Goal: Task Accomplishment & Management: Manage account settings

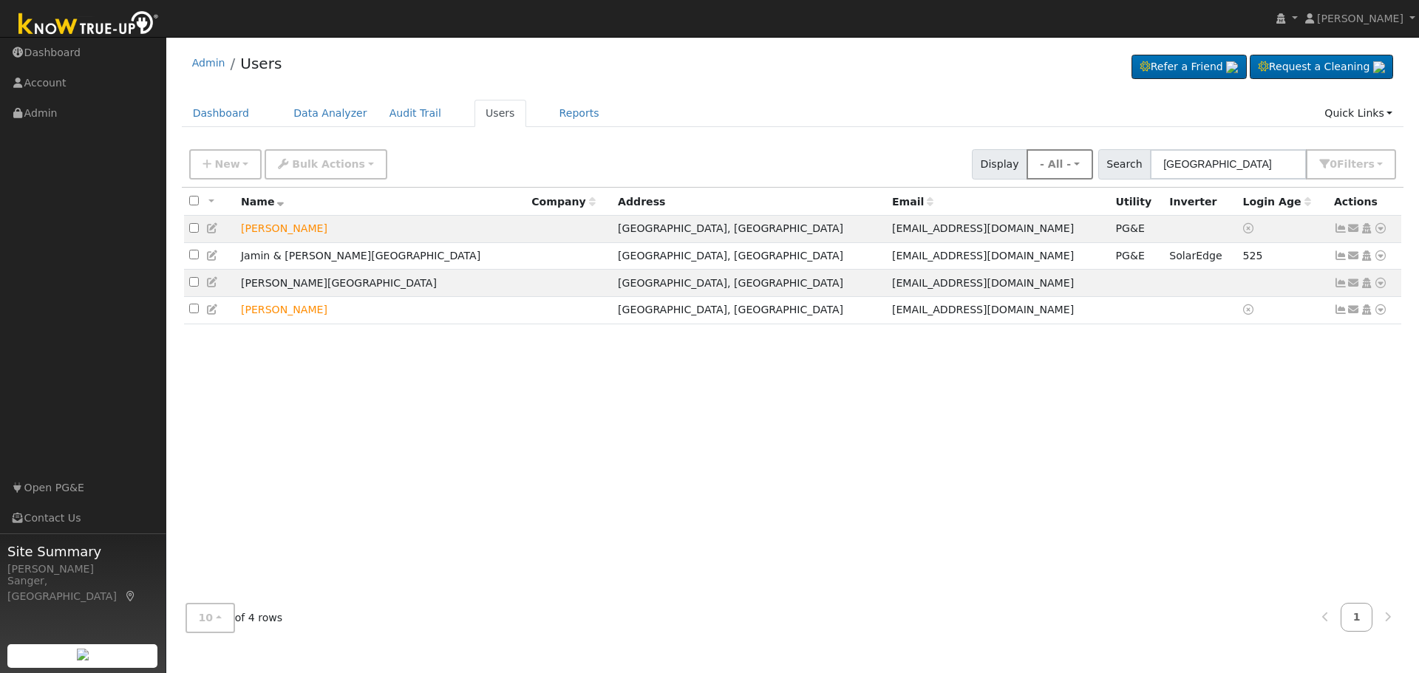
drag, startPoint x: 1229, startPoint y: 171, endPoint x: 1074, endPoint y: 174, distance: 155.3
click at [1074, 174] on div "New Add User Quick Add Quick Connect Quick Convert Lead Bulk Actions Send Email…" at bounding box center [792, 161] width 1213 height 35
type input "[PERSON_NAME]"
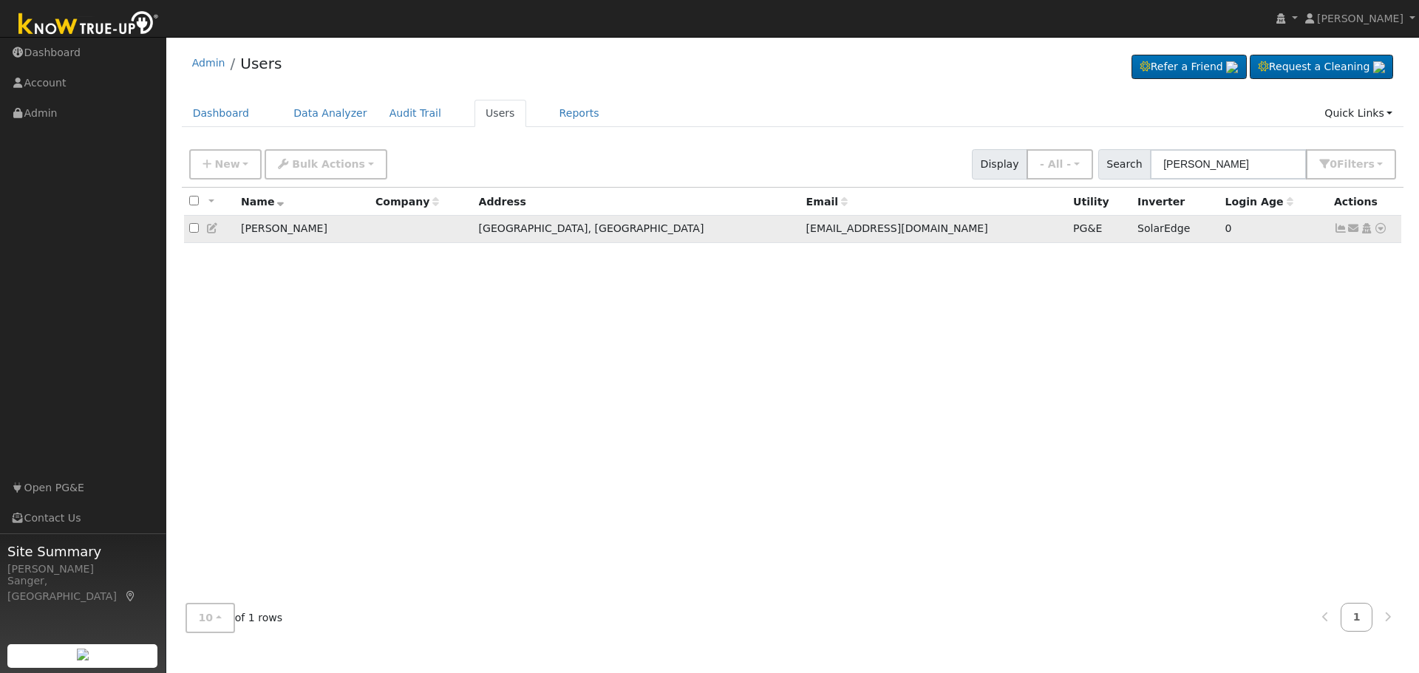
click at [1336, 228] on icon at bounding box center [1340, 228] width 13 height 10
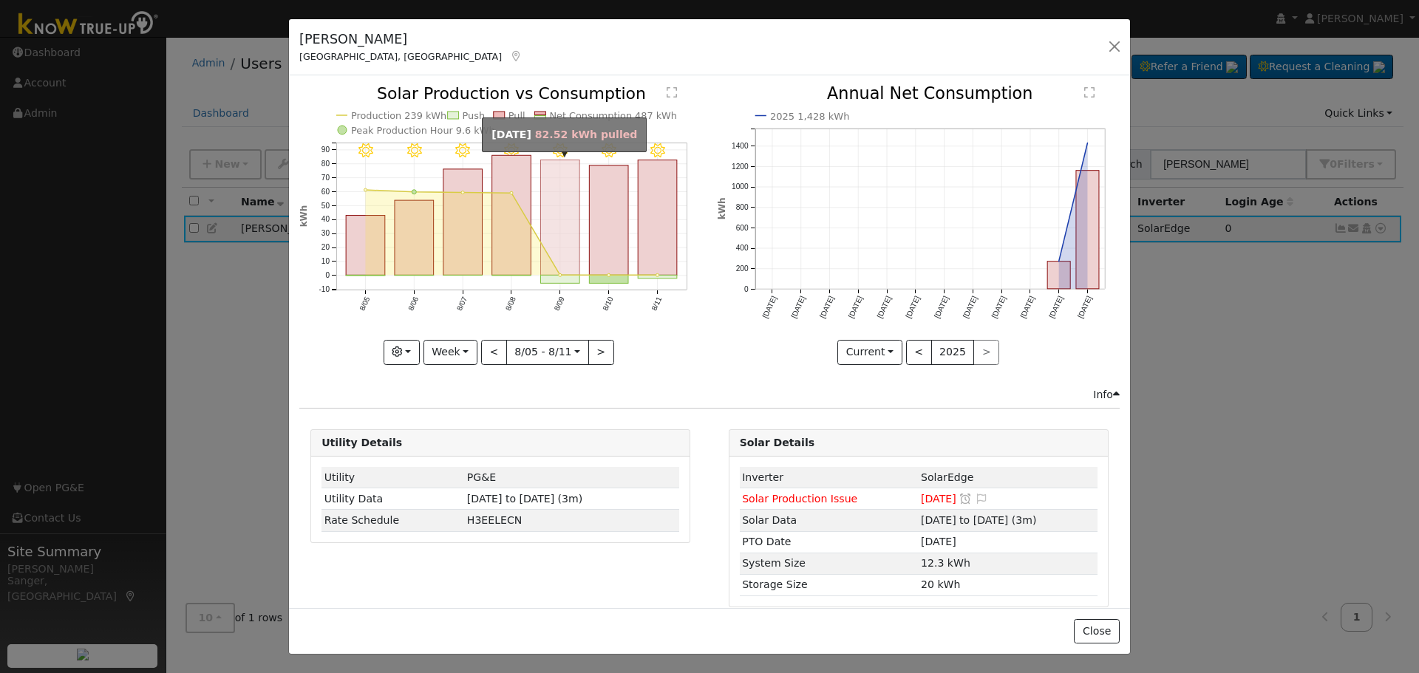
click at [561, 248] on rect "onclick=""" at bounding box center [560, 217] width 39 height 115
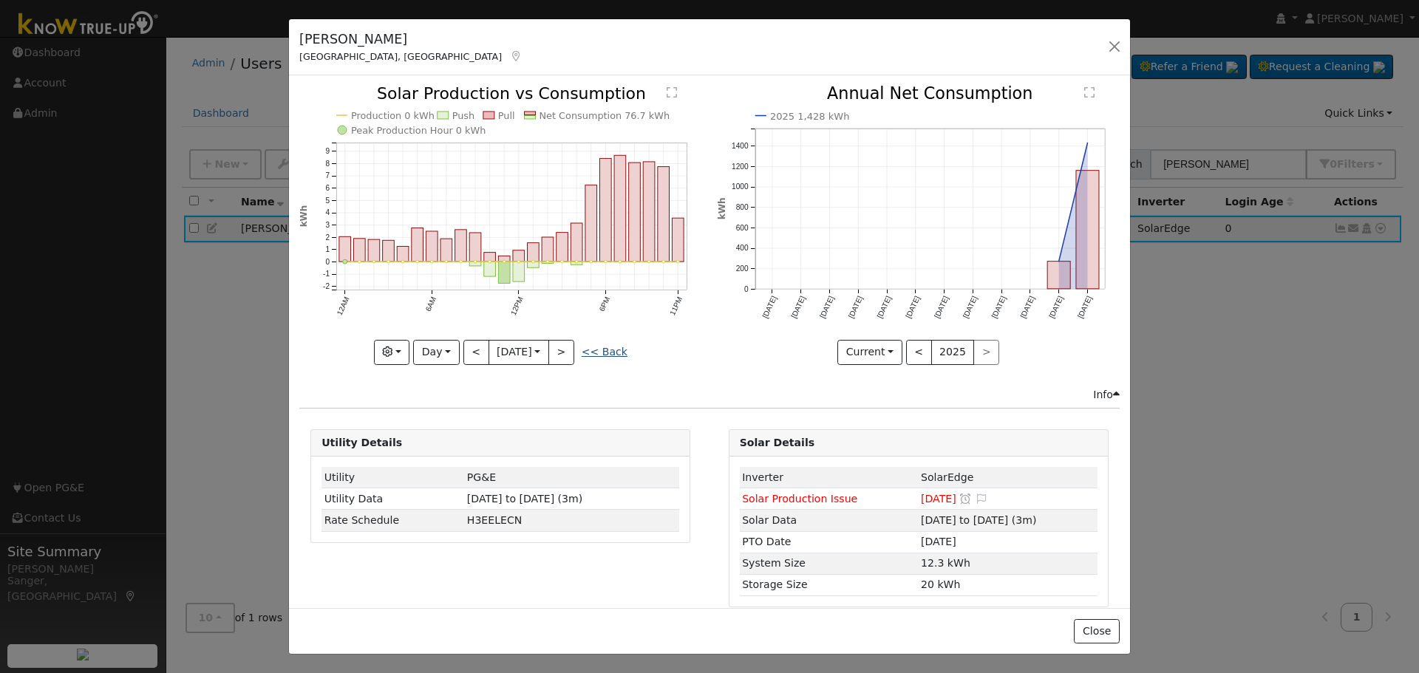
click at [604, 346] on link "<< Back" at bounding box center [605, 352] width 46 height 12
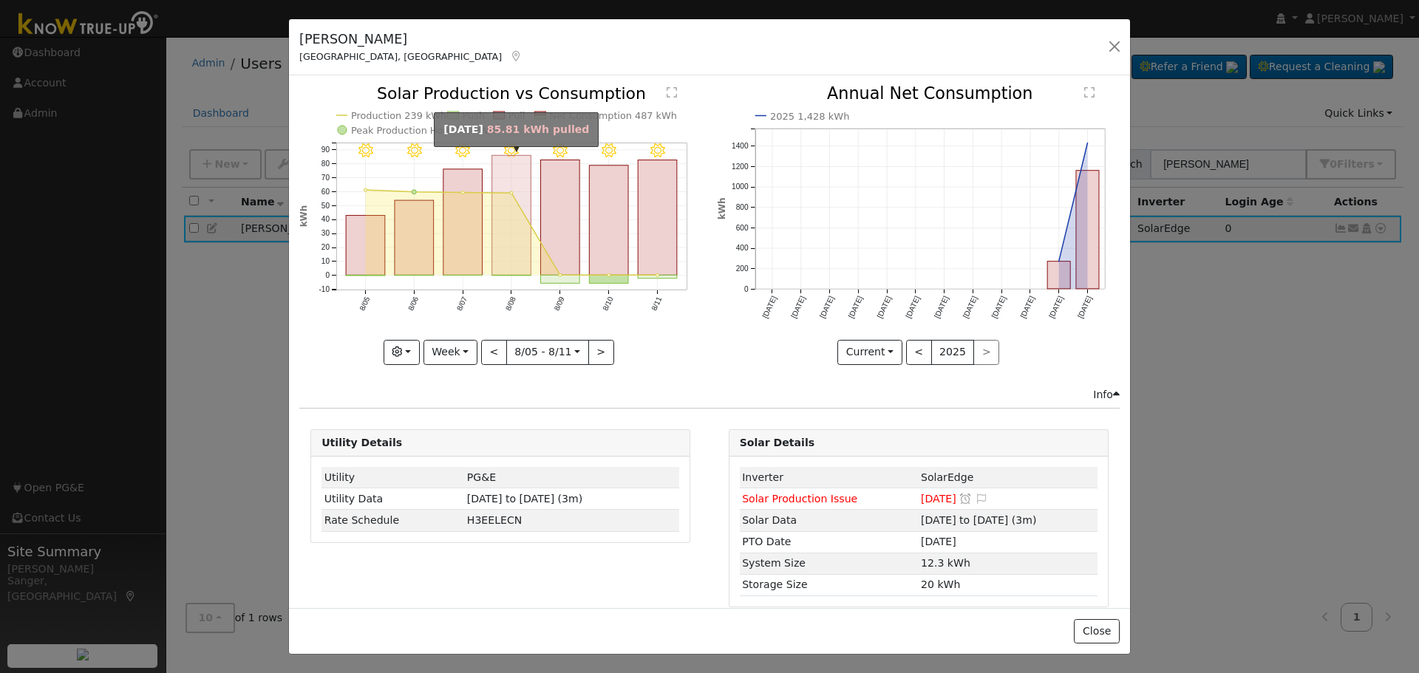
click at [506, 246] on rect "onclick=""" at bounding box center [511, 216] width 39 height 120
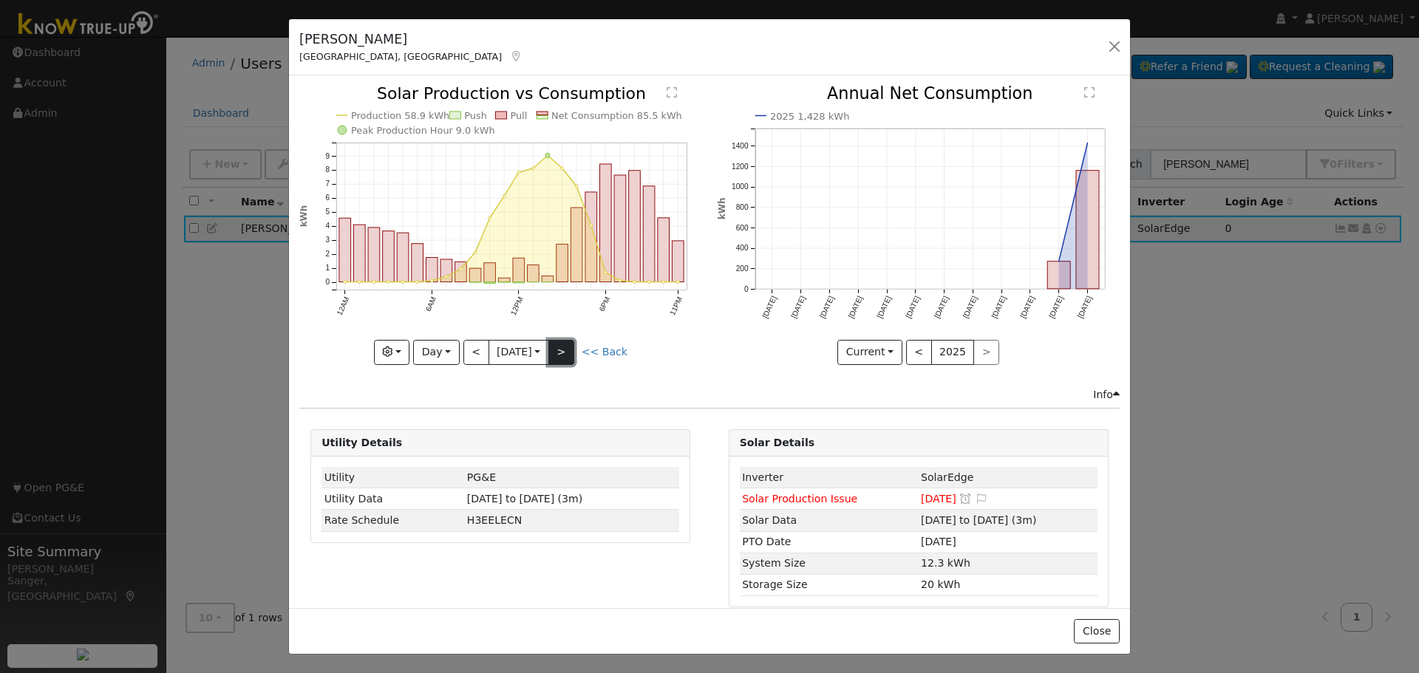
click at [559, 340] on button ">" at bounding box center [561, 352] width 26 height 25
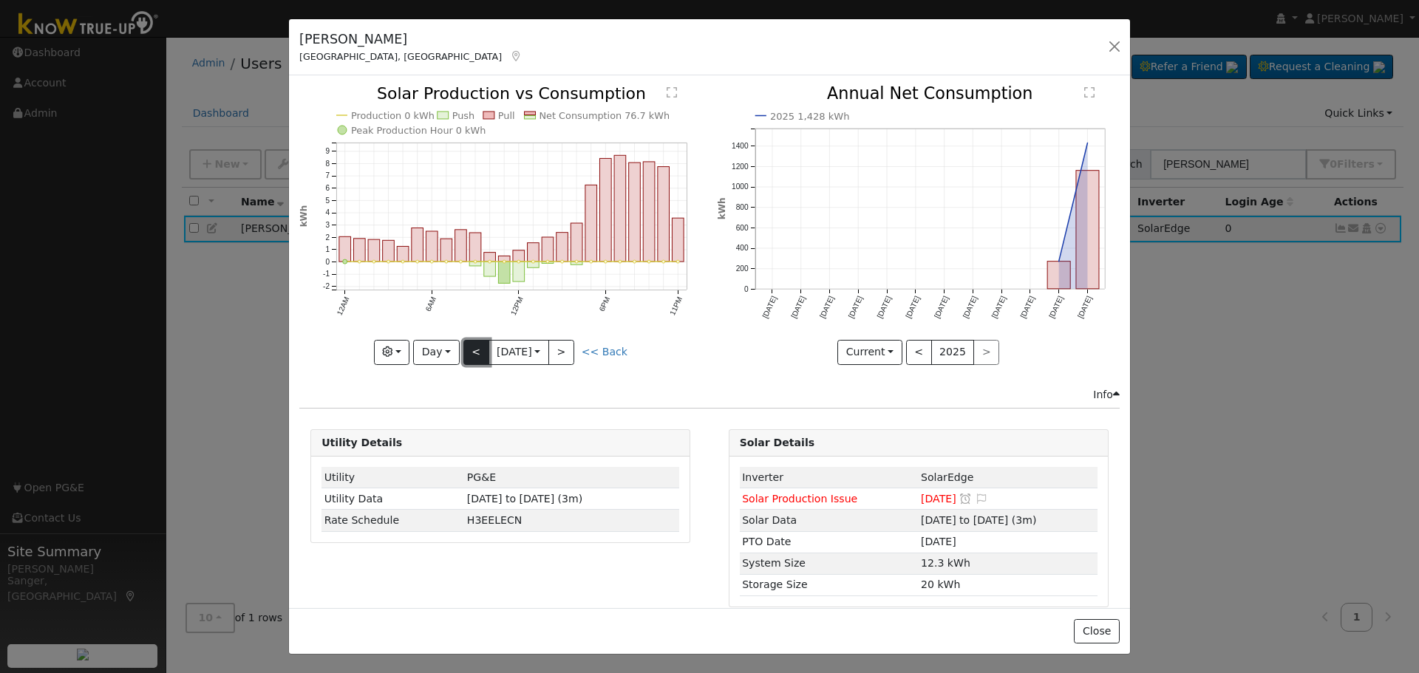
click at [475, 344] on button "<" at bounding box center [476, 352] width 26 height 25
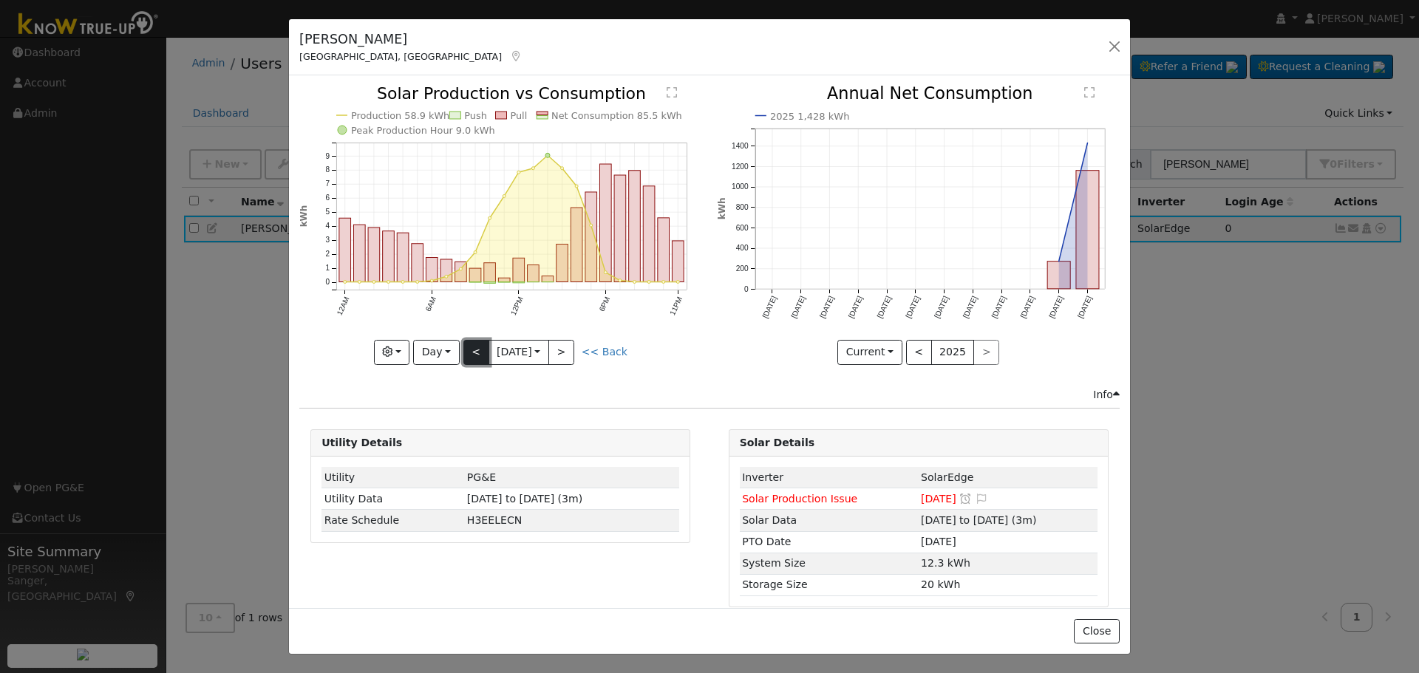
click at [475, 344] on button "<" at bounding box center [476, 352] width 26 height 25
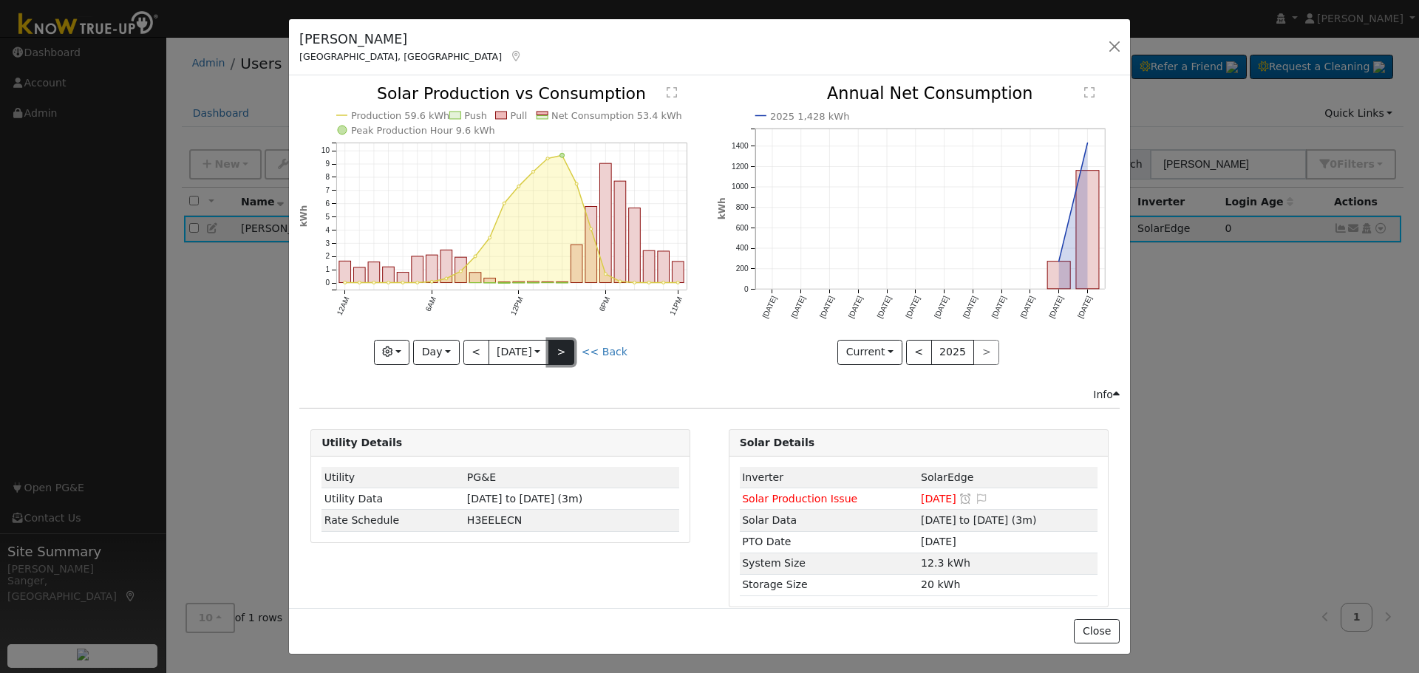
click at [570, 351] on button ">" at bounding box center [561, 352] width 26 height 25
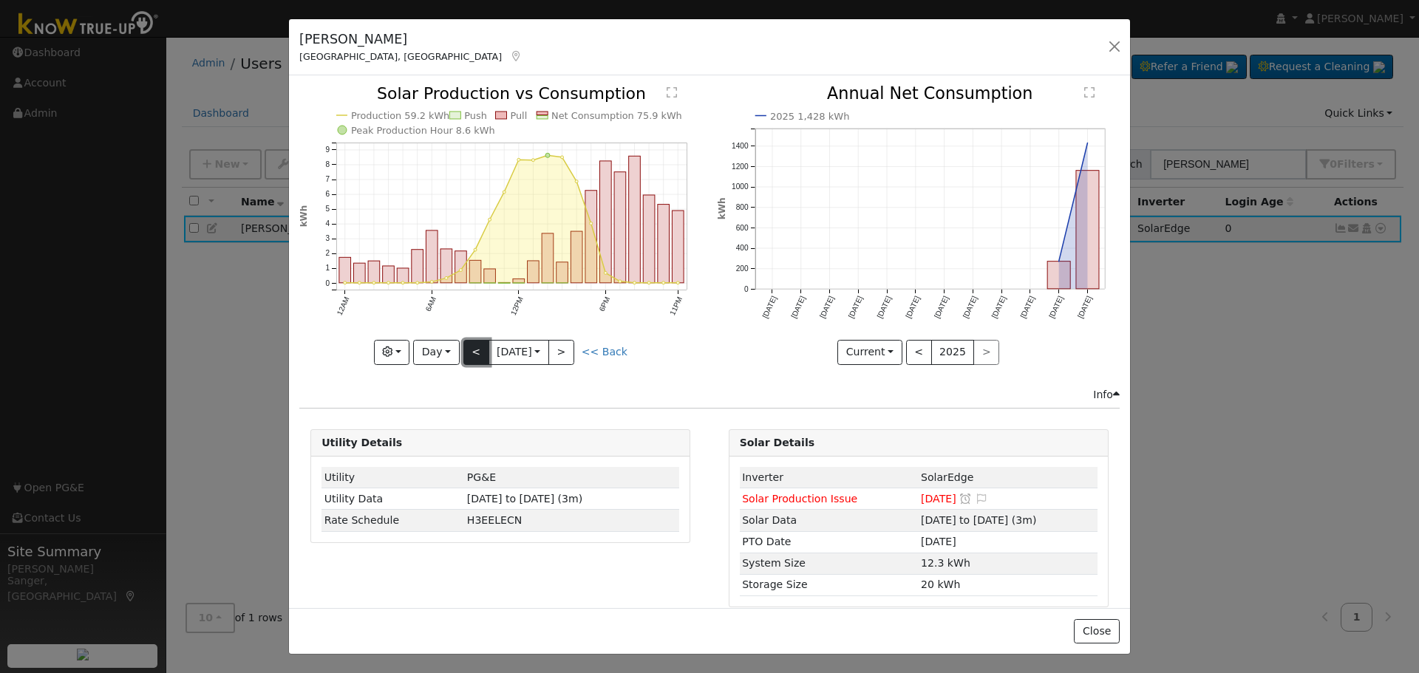
click at [474, 347] on button "<" at bounding box center [476, 352] width 26 height 25
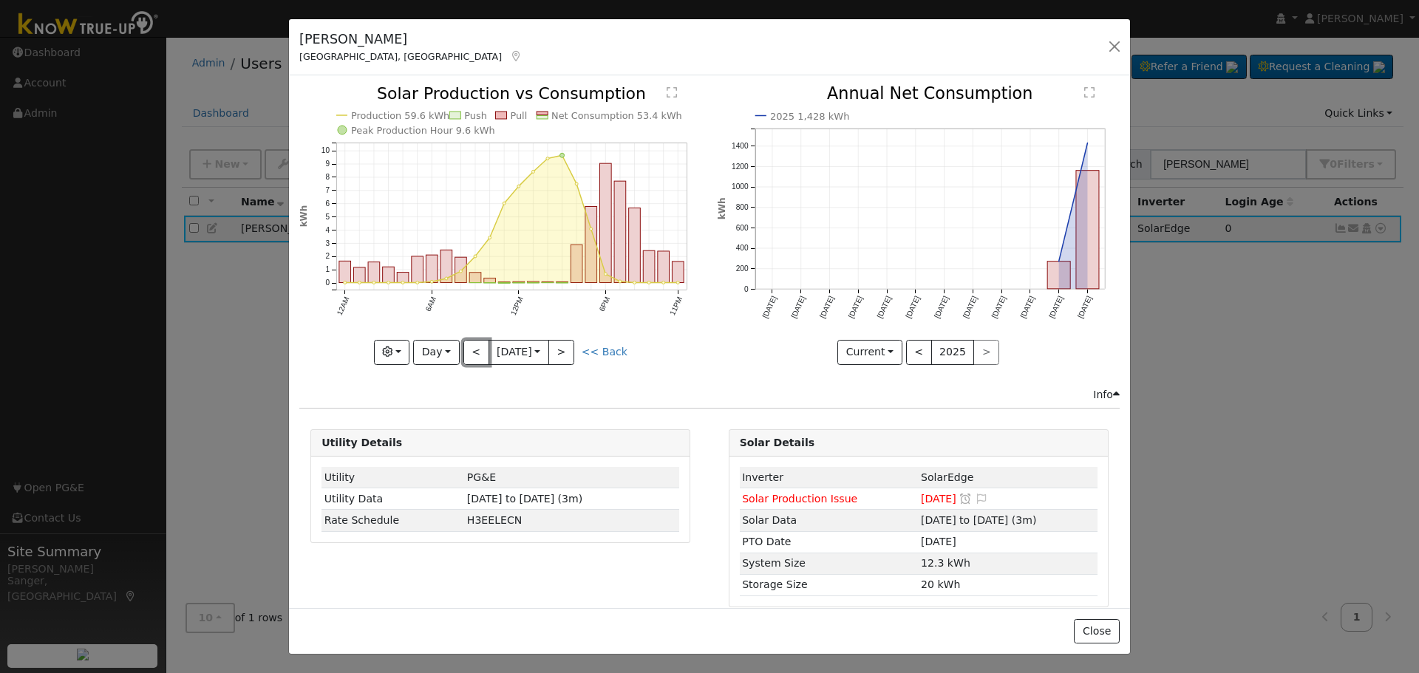
click at [471, 345] on button "<" at bounding box center [476, 352] width 26 height 25
click at [565, 343] on button ">" at bounding box center [561, 352] width 26 height 25
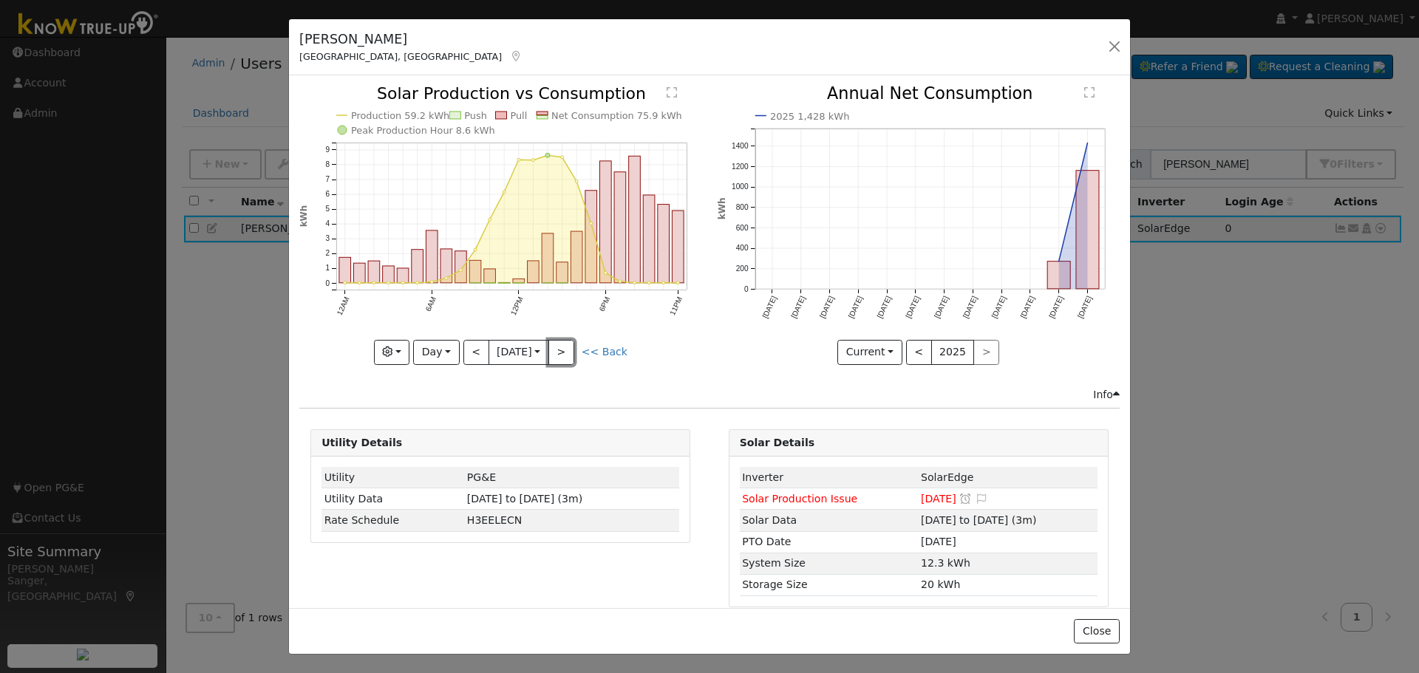
click at [565, 343] on button ">" at bounding box center [561, 352] width 26 height 25
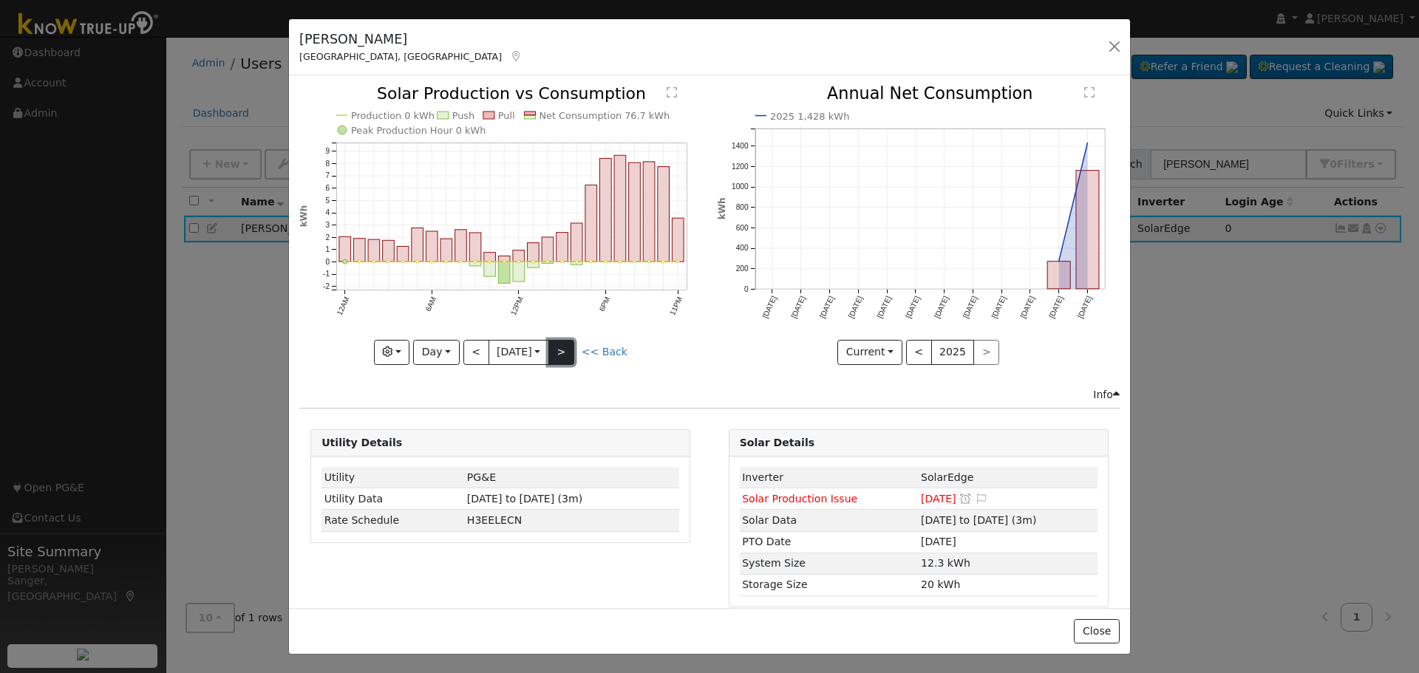
click at [563, 353] on button ">" at bounding box center [561, 352] width 26 height 25
click at [475, 344] on button "<" at bounding box center [476, 352] width 26 height 25
click at [477, 351] on button "<" at bounding box center [476, 352] width 26 height 25
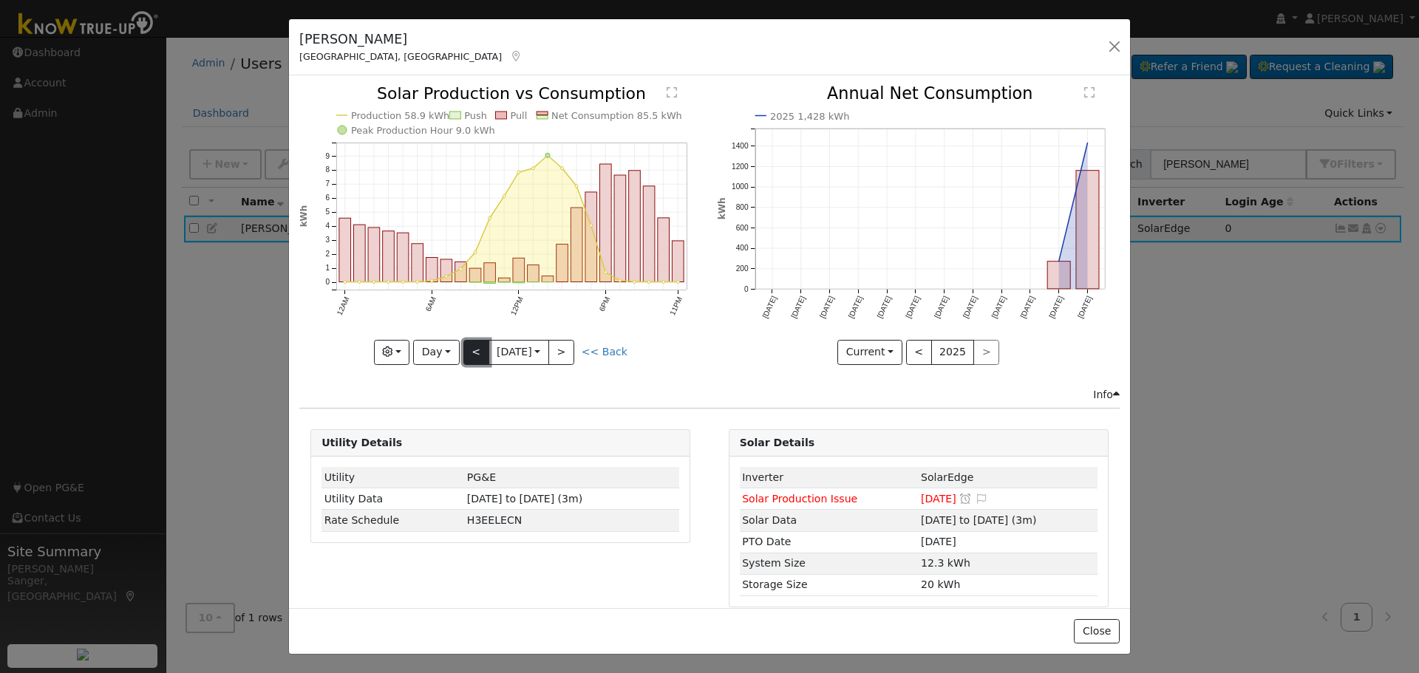
click at [478, 348] on button "<" at bounding box center [476, 352] width 26 height 25
click at [478, 344] on button "<" at bounding box center [476, 352] width 26 height 25
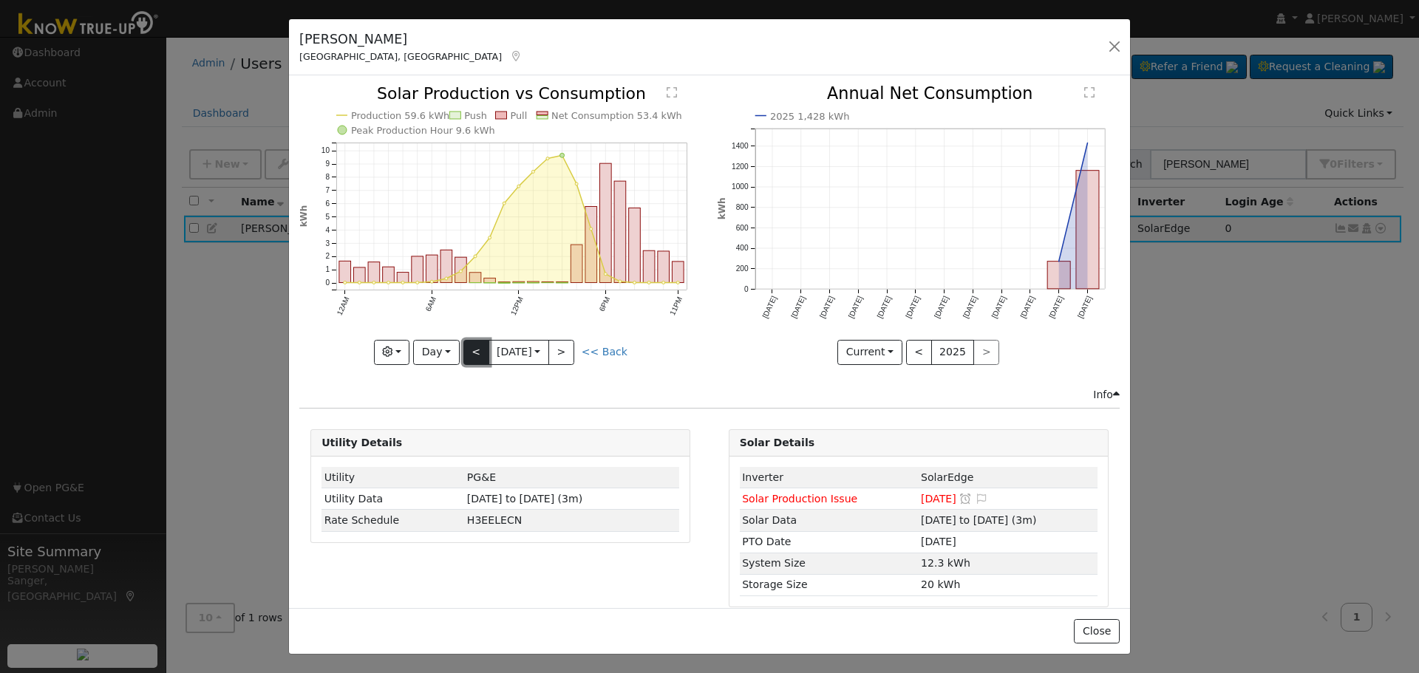
click at [477, 344] on button "<" at bounding box center [476, 352] width 26 height 25
click at [474, 347] on button "<" at bounding box center [476, 352] width 26 height 25
click at [563, 347] on button ">" at bounding box center [561, 352] width 26 height 25
click at [567, 347] on button ">" at bounding box center [561, 352] width 26 height 25
click at [572, 340] on button ">" at bounding box center [561, 352] width 26 height 25
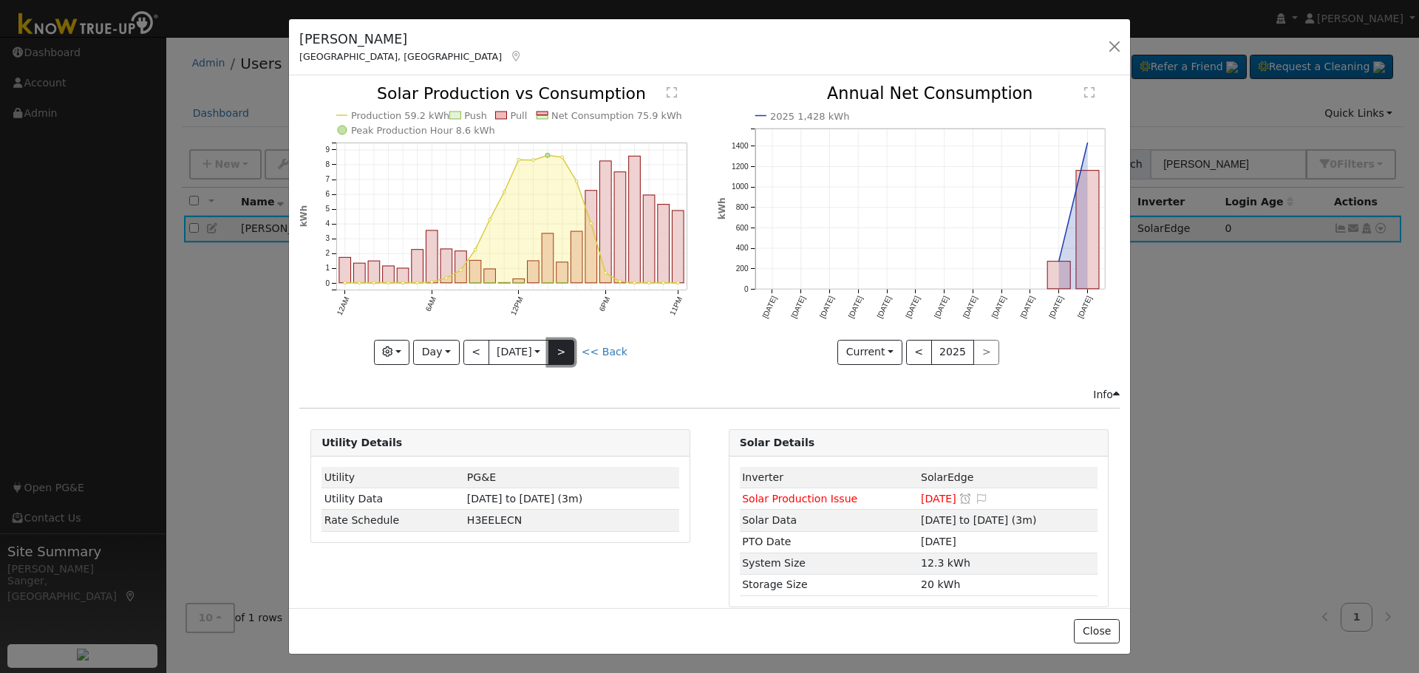
click at [562, 347] on button ">" at bounding box center [561, 352] width 26 height 25
click at [561, 345] on button ">" at bounding box center [561, 352] width 26 height 25
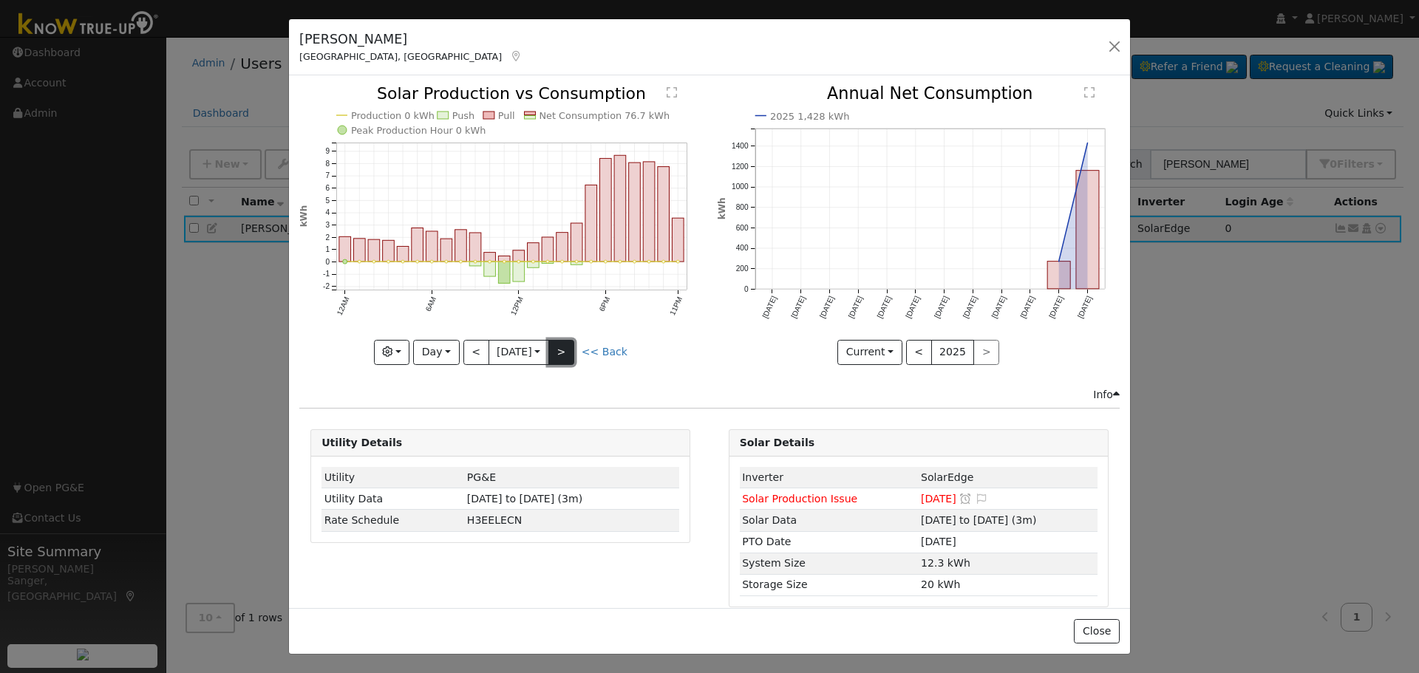
click at [568, 343] on button ">" at bounding box center [561, 352] width 26 height 25
click at [561, 344] on button ">" at bounding box center [561, 352] width 26 height 25
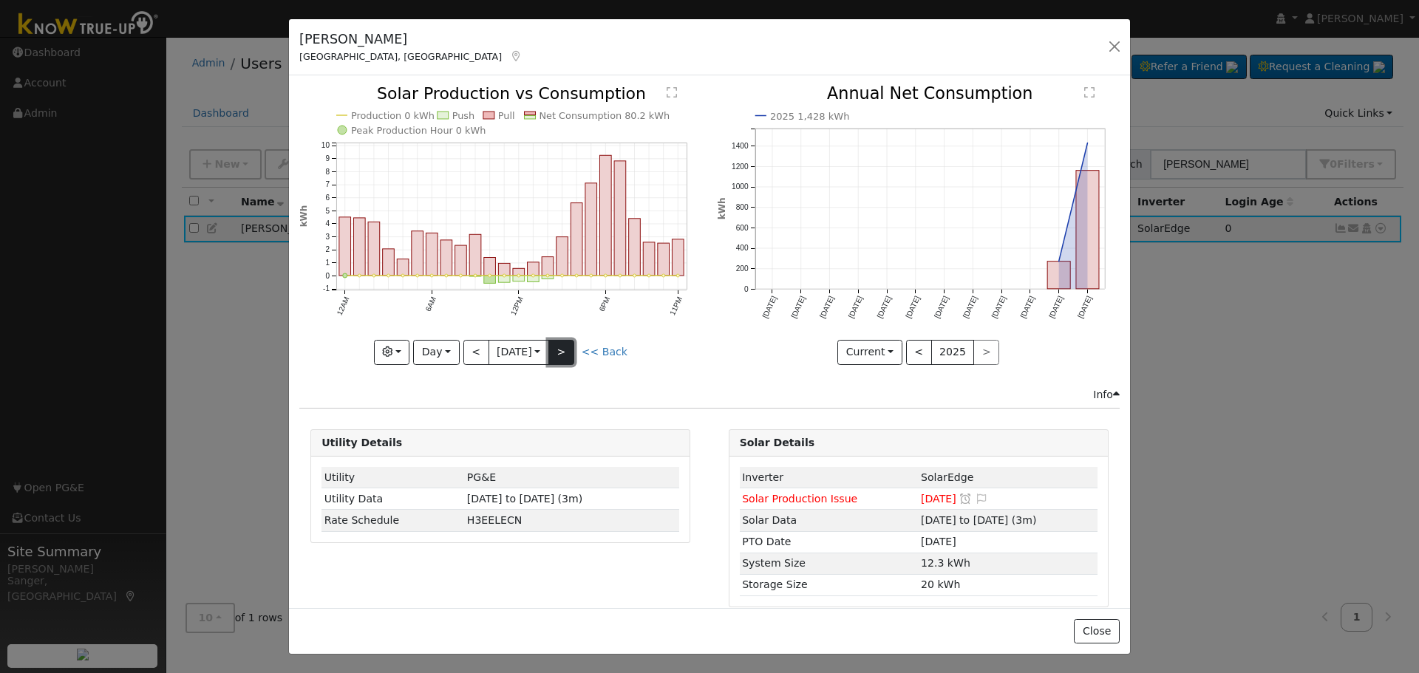
click at [562, 352] on button ">" at bounding box center [561, 352] width 26 height 25
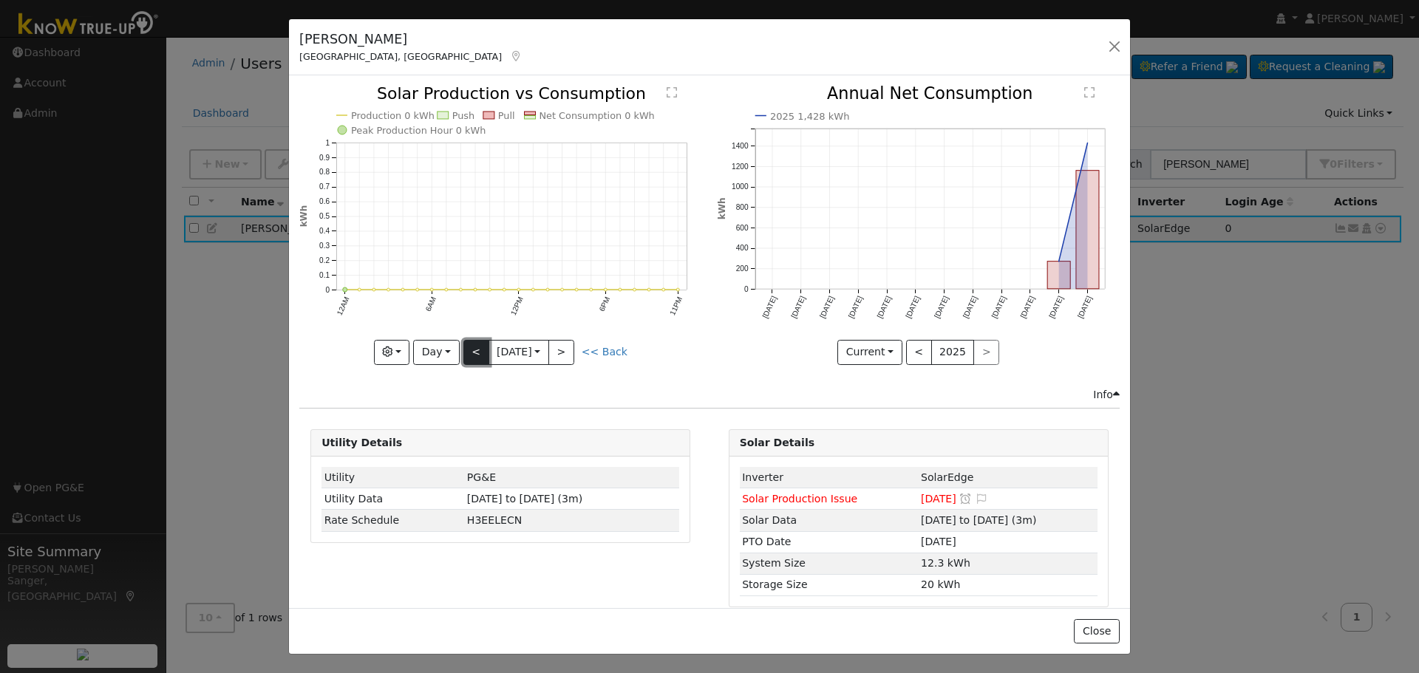
click at [468, 351] on button "<" at bounding box center [476, 352] width 26 height 25
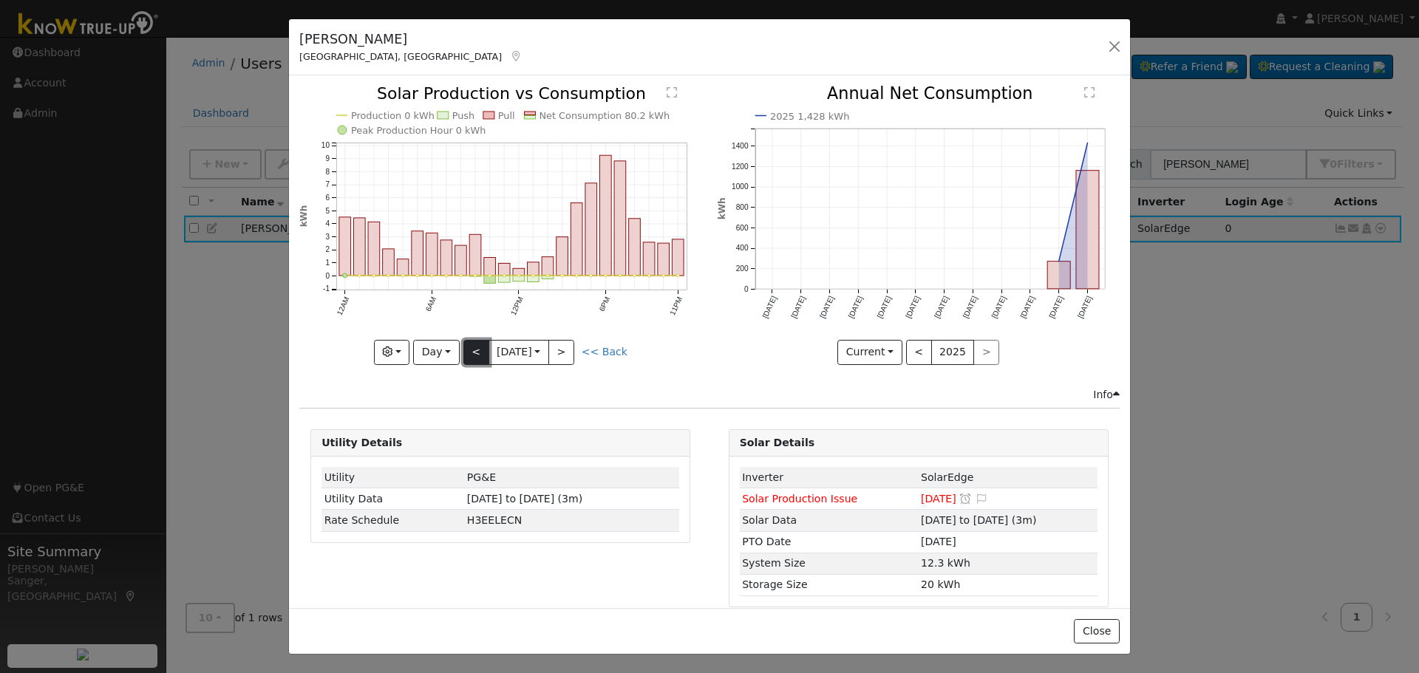
click at [469, 346] on button "<" at bounding box center [476, 352] width 26 height 25
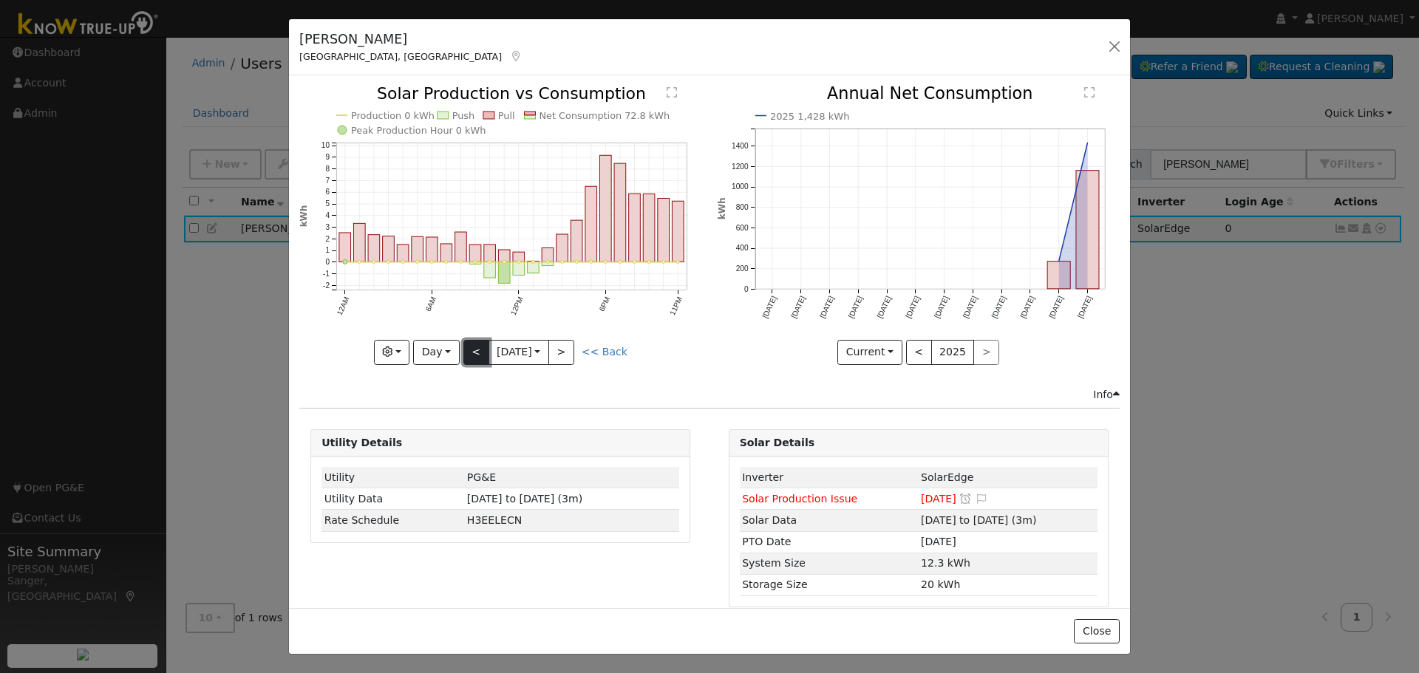
click at [467, 350] on button "<" at bounding box center [476, 352] width 26 height 25
type input "[DATE]"
click at [500, 347] on input "[DATE]" at bounding box center [518, 353] width 59 height 24
